Goal: Transaction & Acquisition: Purchase product/service

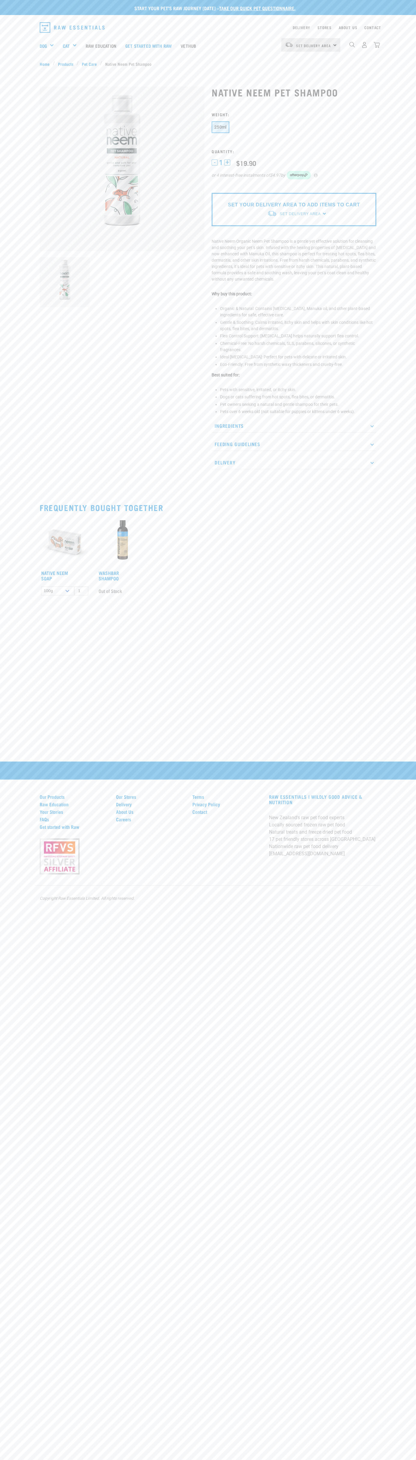
click at [182, 1] on div "Start your pet’s raw journey today – take our quick pet questionnaire." at bounding box center [208, 7] width 416 height 15
click at [99, 1460] on html "Start your pet’s raw journey today – take our quick pet questionnaire. Delivery…" at bounding box center [208, 730] width 416 height 1460
click at [20, 1343] on div "Start your pet’s raw journey today – take our quick pet questionnaire. Delivery…" at bounding box center [208, 730] width 416 height 1460
click at [294, 151] on h3 "Quantity:" at bounding box center [294, 151] width 165 height 5
click at [221, 163] on span "1" at bounding box center [221, 163] width 4 height 6
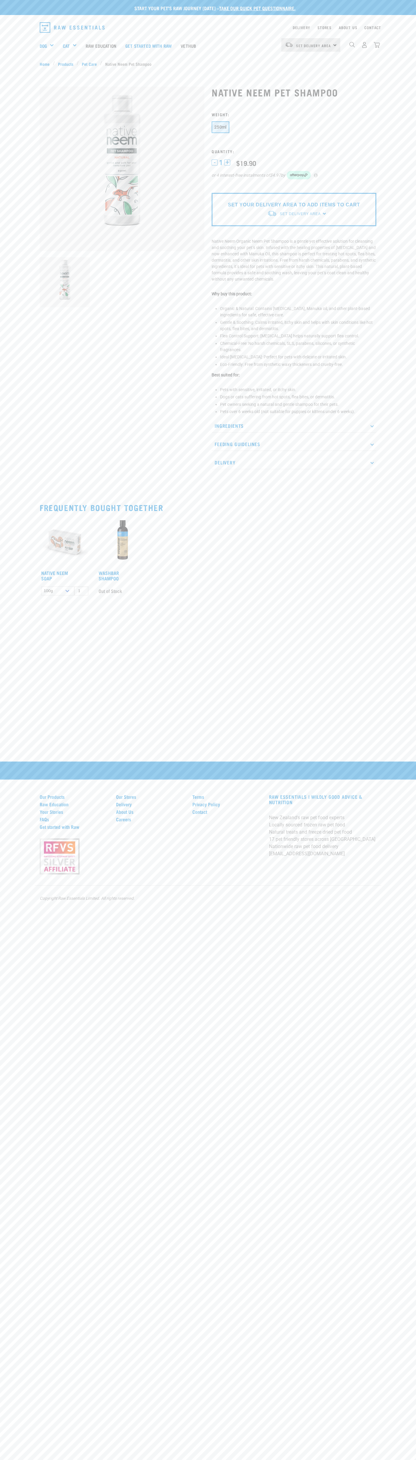
click at [298, 347] on li "Chemical-Free: No harsh chemicals, SLS, parabens, silicones, or synthetic fragr…" at bounding box center [298, 346] width 156 height 13
click at [190, 14] on div "Start your pet’s raw journey today – take our quick pet questionnaire." at bounding box center [213, 12] width 416 height 15
click at [382, 1460] on html "Start your pet’s raw journey today – take our quick pet questionnaire. Delivery…" at bounding box center [208, 730] width 416 height 1460
click at [14, 1099] on div "Start your pet’s raw journey today – take our quick pet questionnaire. Delivery…" at bounding box center [208, 730] width 416 height 1460
click at [294, 128] on div "250ml" at bounding box center [294, 127] width 165 height 13
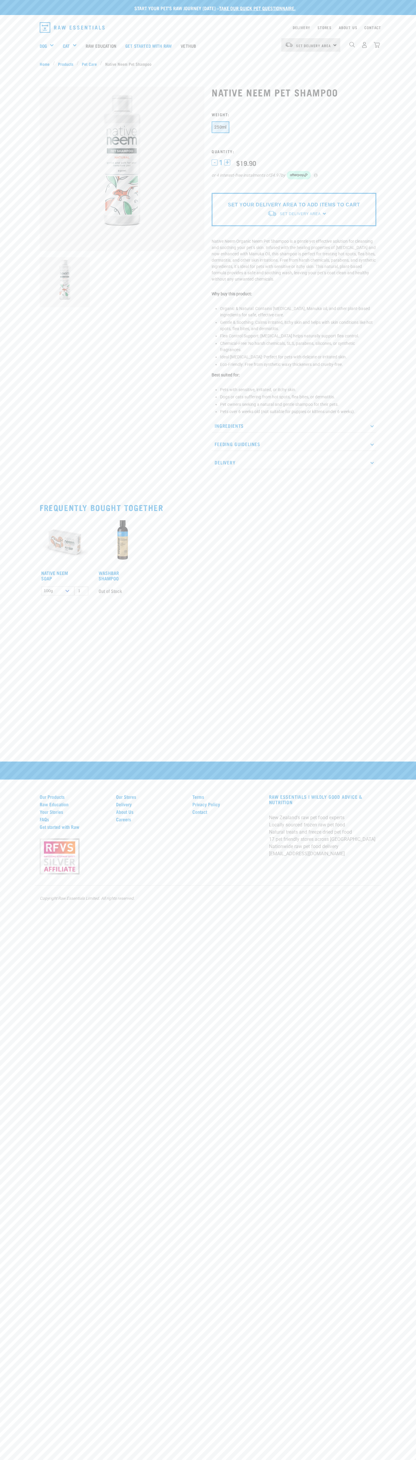
click at [221, 163] on span "1" at bounding box center [221, 163] width 4 height 6
click at [298, 347] on li "Chemical-Free: No harsh chemicals, SLS, parabens, silicones, or synthetic fragr…" at bounding box center [298, 346] width 156 height 13
